Goal: Task Accomplishment & Management: Complete application form

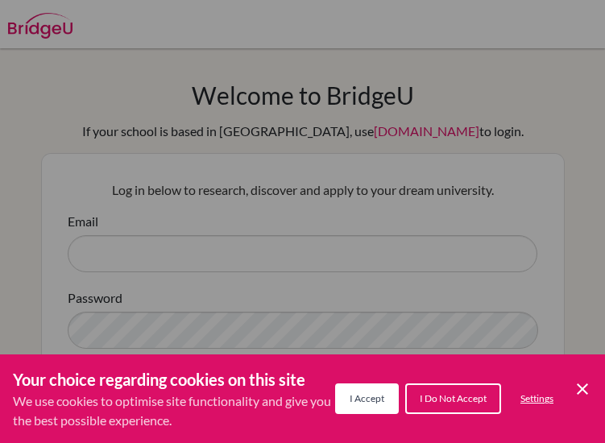
scroll to position [218, 0]
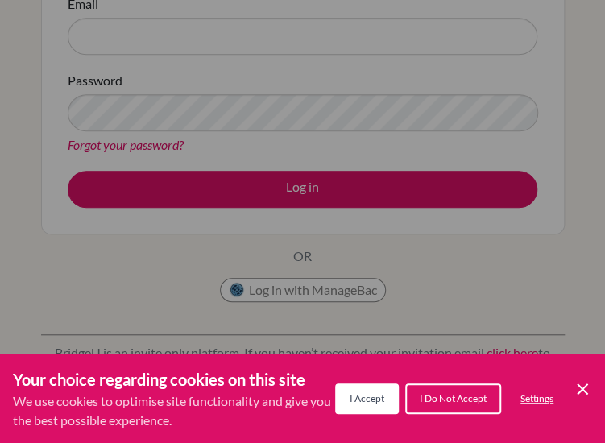
drag, startPoint x: 0, startPoint y: 0, endPoint x: 375, endPoint y: 392, distance: 543.0
click at [375, 392] on span "I Accept" at bounding box center [367, 398] width 35 height 12
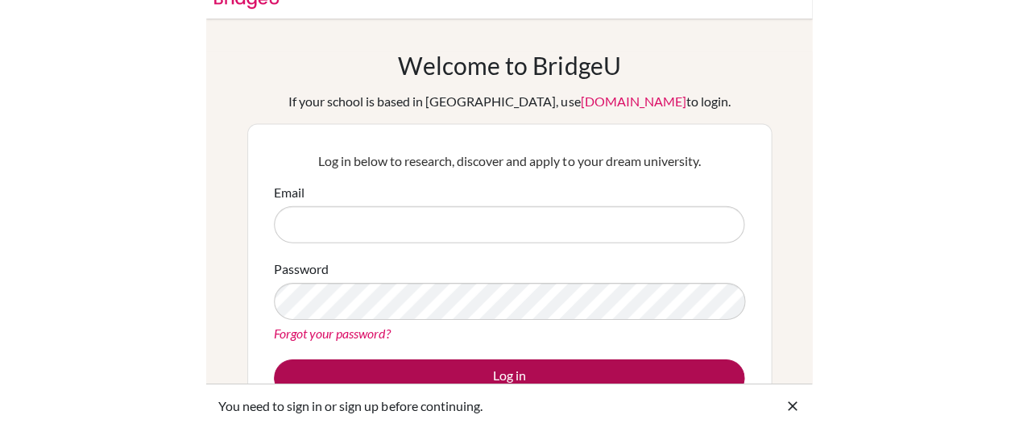
scroll to position [0, 0]
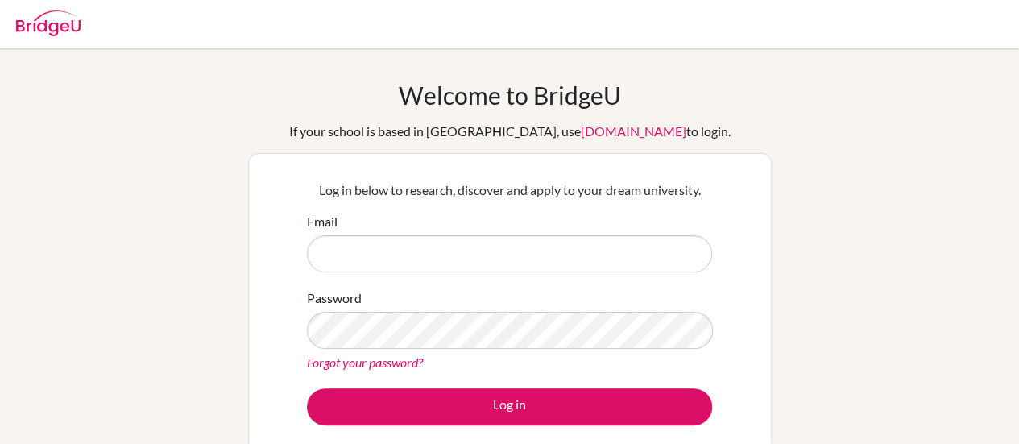
drag, startPoint x: 441, startPoint y: 233, endPoint x: 447, endPoint y: 241, distance: 9.8
click at [447, 241] on div "Email" at bounding box center [509, 242] width 405 height 60
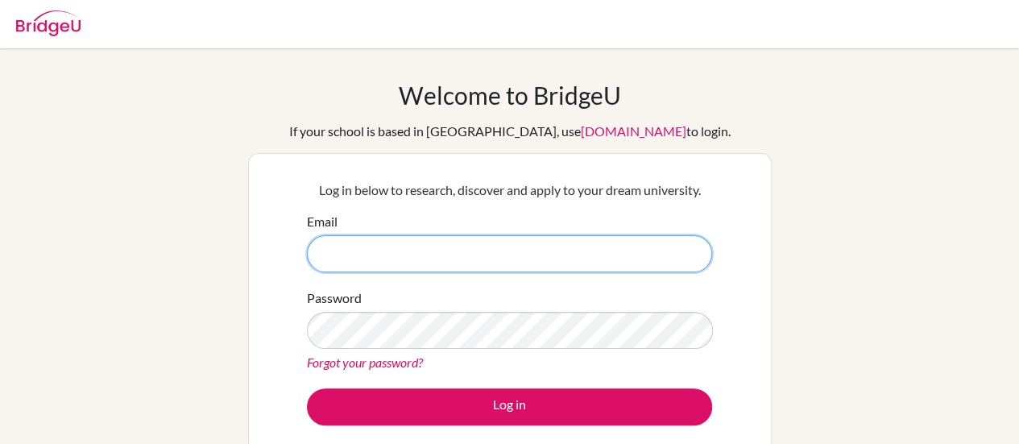
click at [447, 241] on input "Email" at bounding box center [509, 253] width 405 height 37
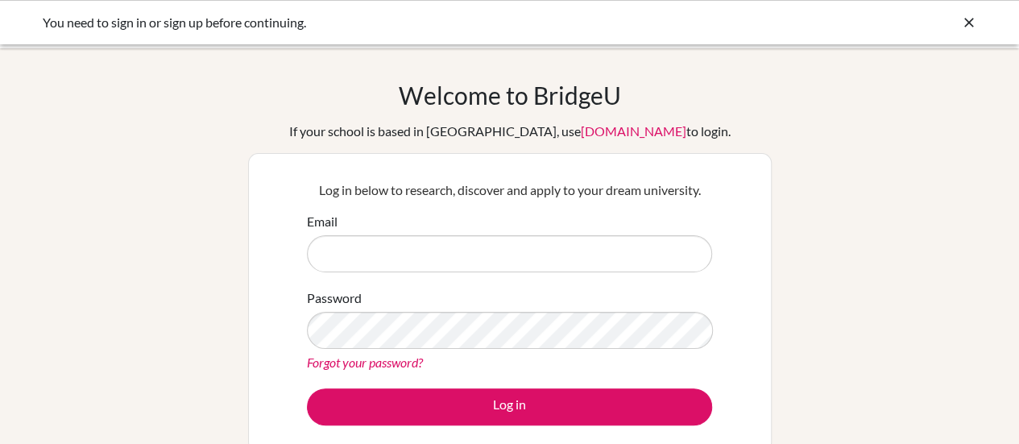
click at [381, 260] on input "Email" at bounding box center [509, 253] width 405 height 37
type input "L"
type input "[PERSON_NAME][EMAIL_ADDRESS][DOMAIN_NAME]"
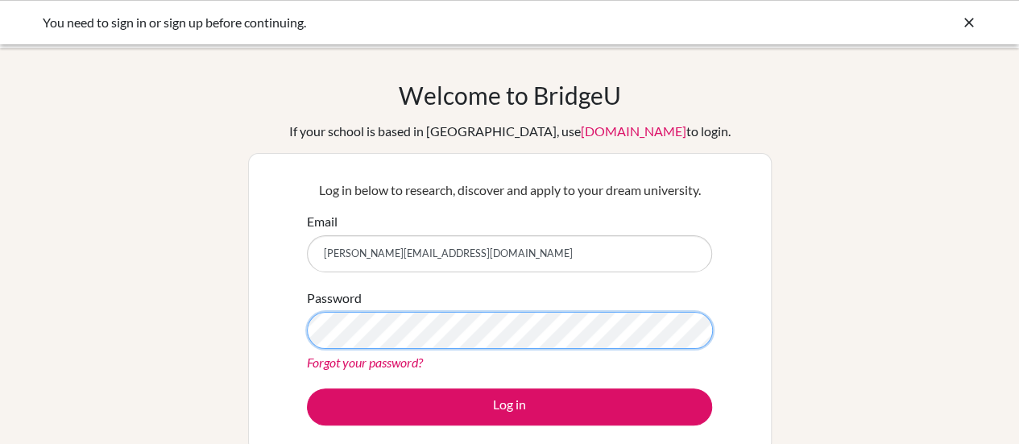
click at [307, 388] on button "Log in" at bounding box center [509, 406] width 405 height 37
